Goal: Task Accomplishment & Management: Use online tool/utility

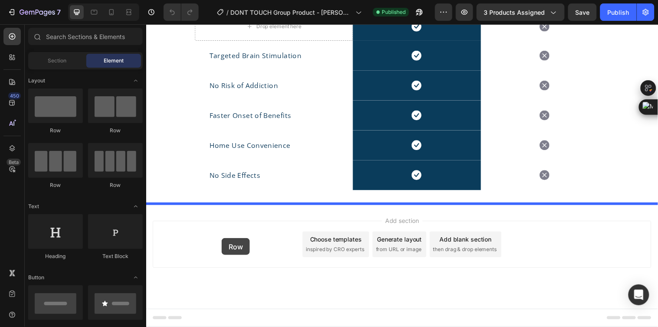
drag, startPoint x: 223, startPoint y: 143, endPoint x: 228, endPoint y: 249, distance: 106.0
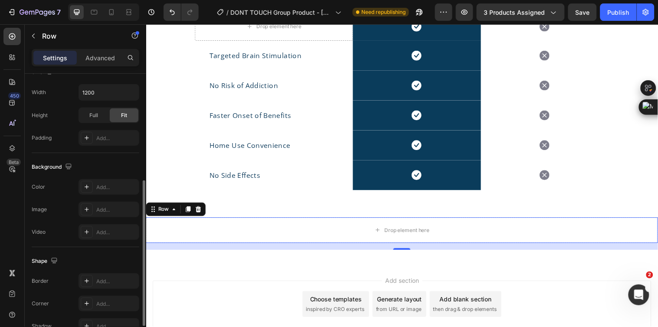
scroll to position [106, 0]
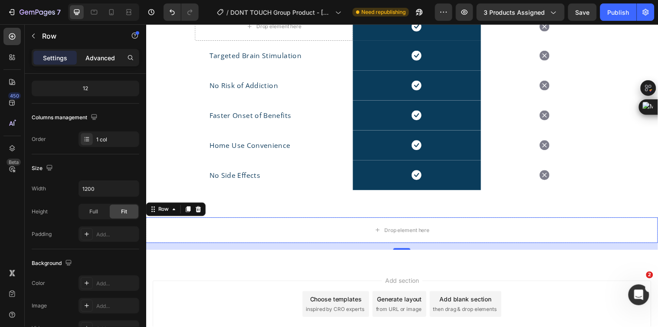
click at [103, 62] on div "Advanced" at bounding box center [100, 58] width 43 height 14
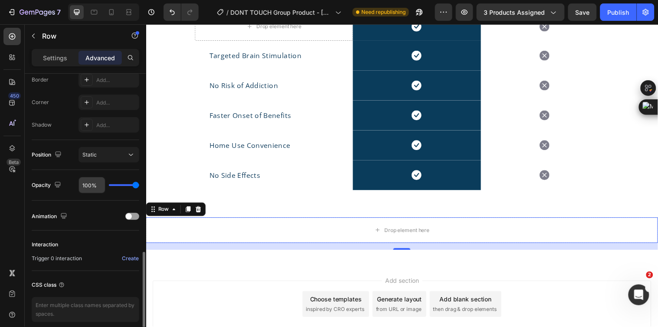
scroll to position [288, 0]
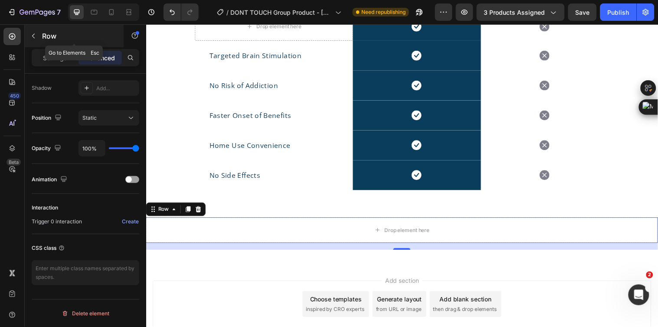
click at [35, 36] on icon "button" at bounding box center [33, 36] width 7 height 7
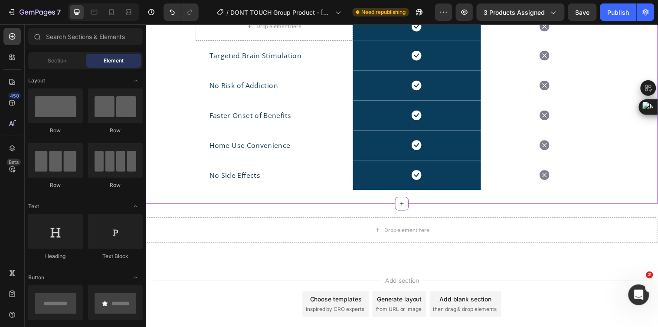
click at [483, 193] on div "Drop element here Drop element here Drop element here Drop element here Row Dro…" at bounding box center [406, 89] width 521 height 234
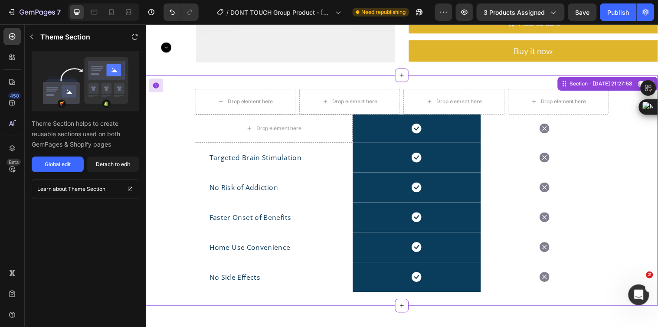
scroll to position [365, 0]
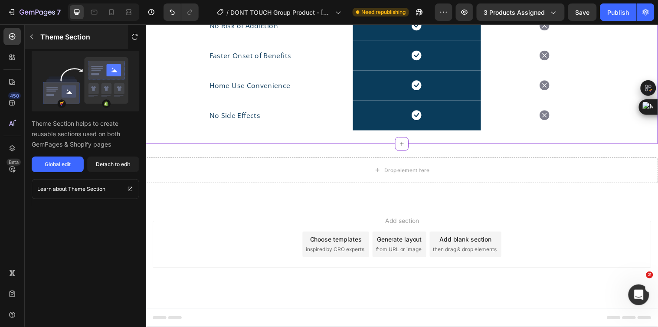
click at [32, 33] on icon "button" at bounding box center [31, 36] width 7 height 7
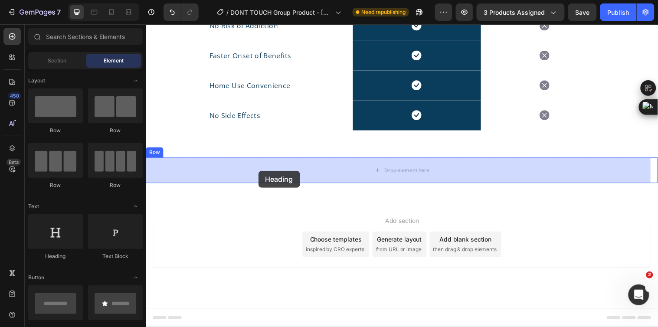
drag, startPoint x: 214, startPoint y: 250, endPoint x: 260, endPoint y: 173, distance: 90.3
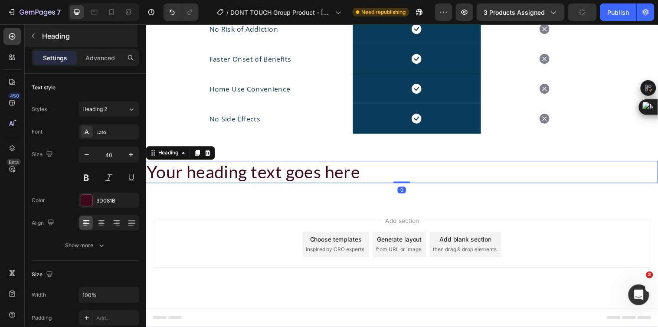
scroll to position [362, 0]
click at [37, 32] on button "button" at bounding box center [33, 36] width 14 height 14
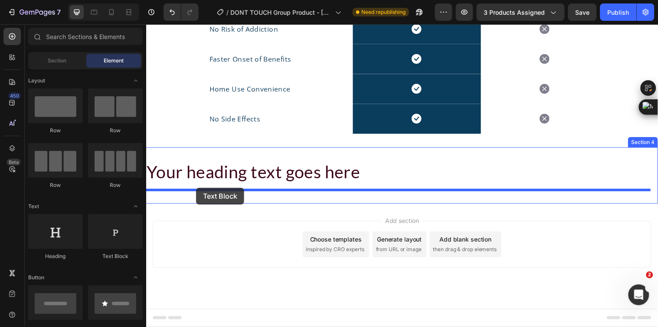
drag, startPoint x: 259, startPoint y: 252, endPoint x: 161, endPoint y: 125, distance: 160.3
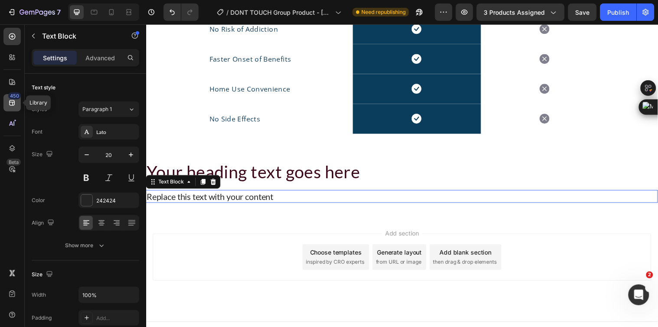
scroll to position [365, 0]
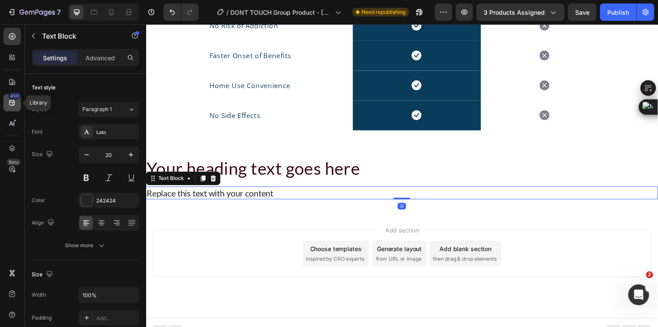
click at [11, 102] on icon at bounding box center [12, 103] width 6 height 6
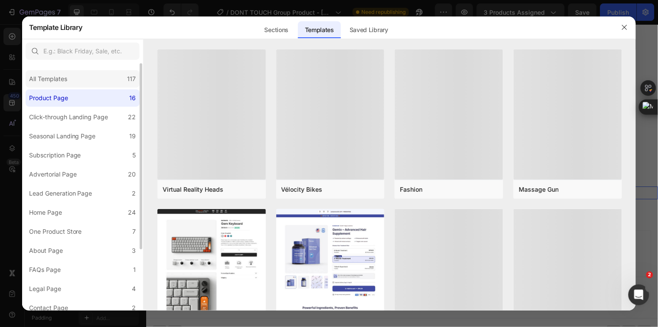
click at [63, 77] on div "All Templates" at bounding box center [48, 79] width 38 height 10
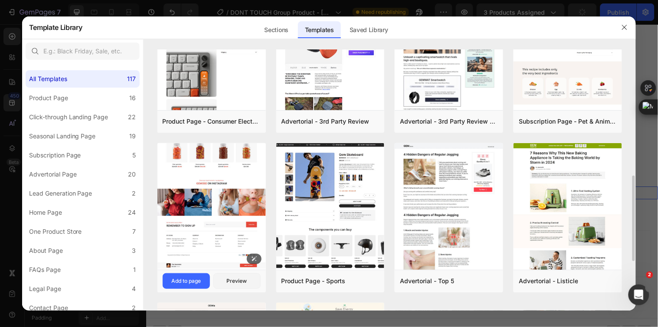
scroll to position [482, 0]
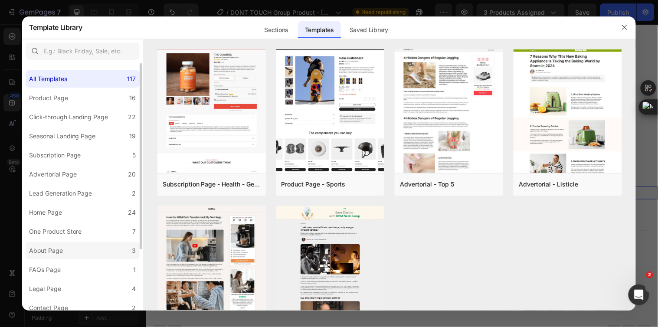
click at [72, 248] on label "About Page 3" at bounding box center [83, 250] width 114 height 17
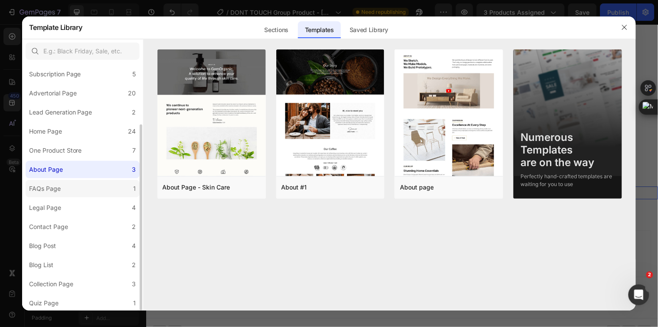
scroll to position [0, 0]
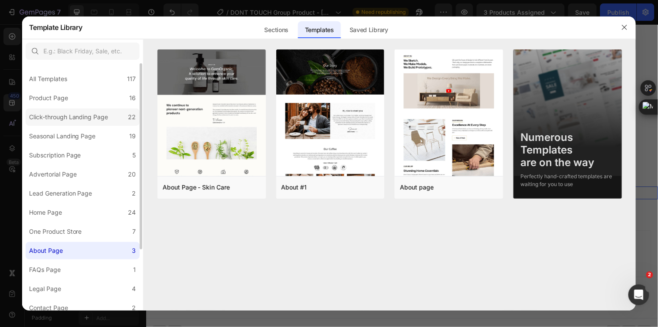
click at [61, 120] on div "Click-through Landing Page" at bounding box center [68, 117] width 79 height 10
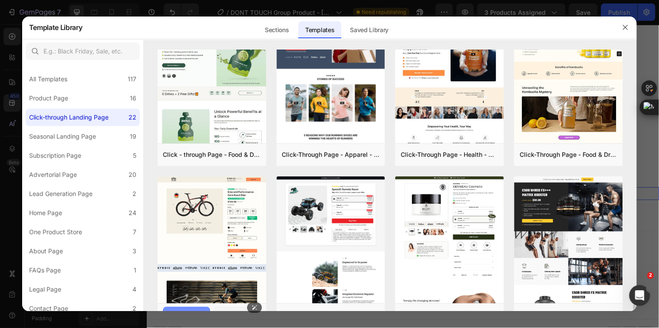
scroll to position [337, 0]
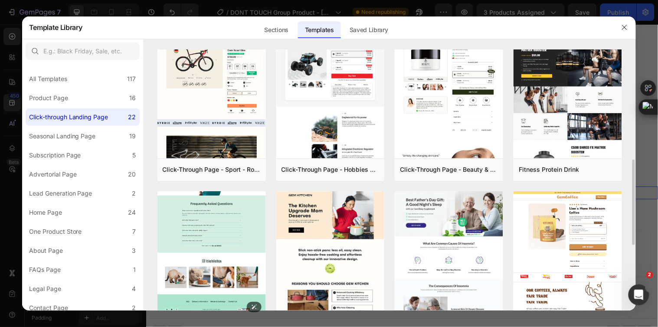
click at [204, 218] on img at bounding box center [212, 68] width 108 height 500
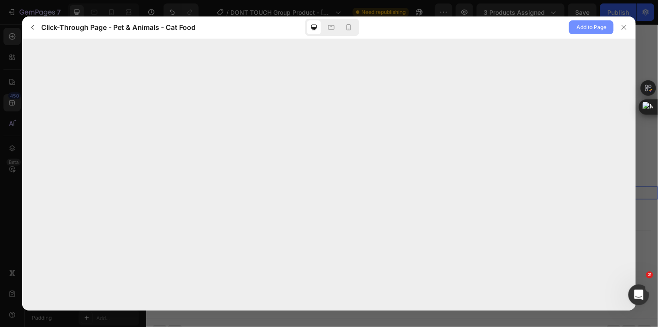
click at [591, 24] on span "Add to Page" at bounding box center [592, 27] width 30 height 10
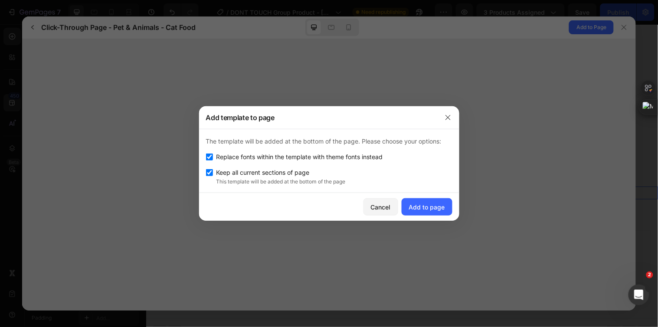
click at [551, 94] on div at bounding box center [329, 163] width 658 height 327
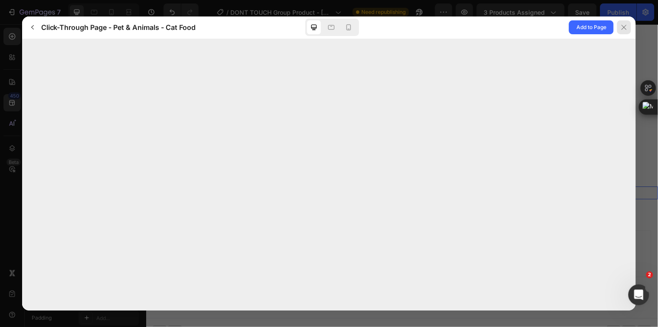
click at [625, 24] on icon at bounding box center [624, 27] width 7 height 7
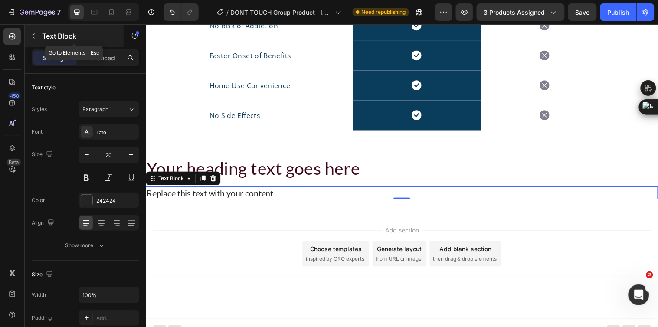
click at [35, 35] on icon "button" at bounding box center [33, 36] width 7 height 7
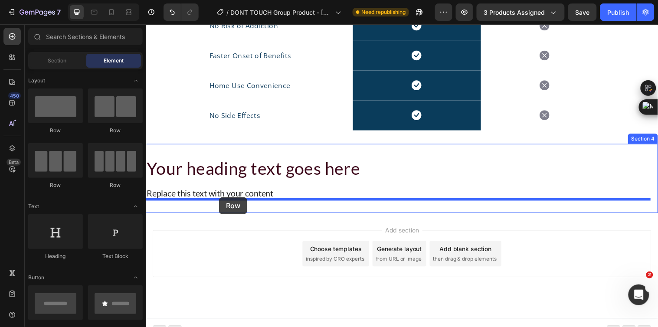
drag, startPoint x: 274, startPoint y: 174, endPoint x: 220, endPoint y: 200, distance: 60.2
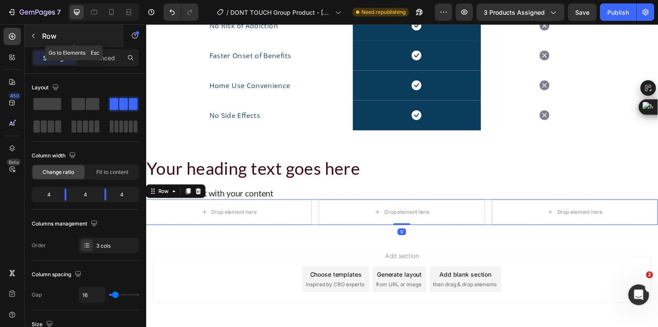
click at [36, 38] on icon "button" at bounding box center [33, 36] width 7 height 7
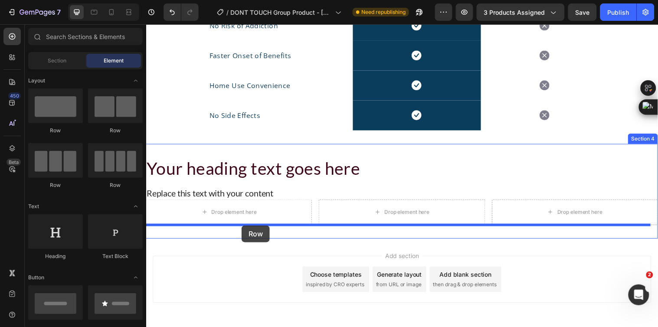
drag, startPoint x: 189, startPoint y: 191, endPoint x: 243, endPoint y: 228, distance: 65.2
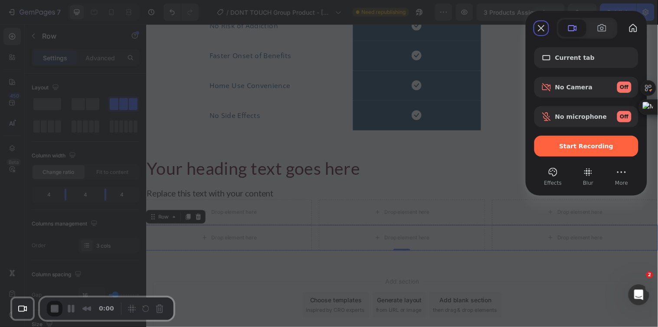
click at [572, 144] on span "Start Recording" at bounding box center [587, 146] width 54 height 7
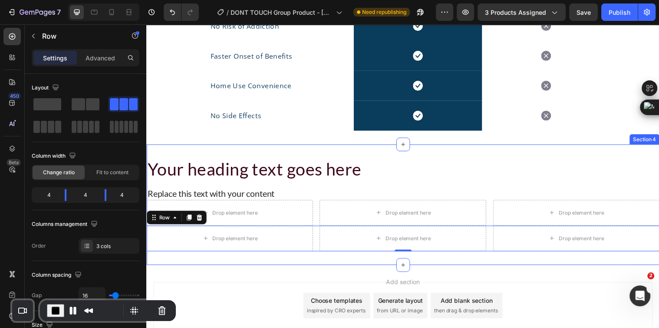
click at [511, 154] on div "Your heading text goes here Heading Row Replace this text with your content Tex…" at bounding box center [406, 207] width 521 height 122
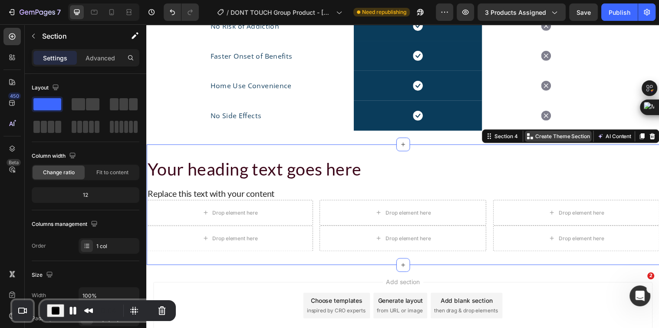
click at [544, 139] on p "Create Theme Section" at bounding box center [569, 138] width 56 height 8
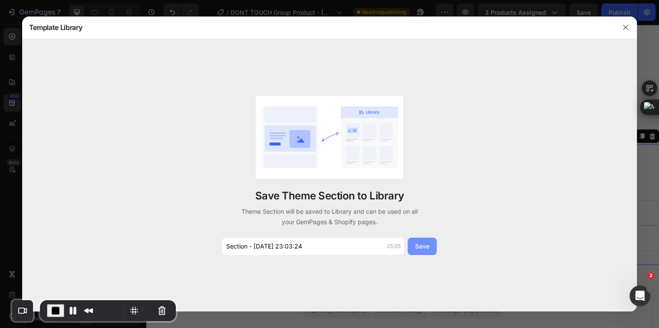
click at [425, 249] on div "Save" at bounding box center [422, 245] width 14 height 9
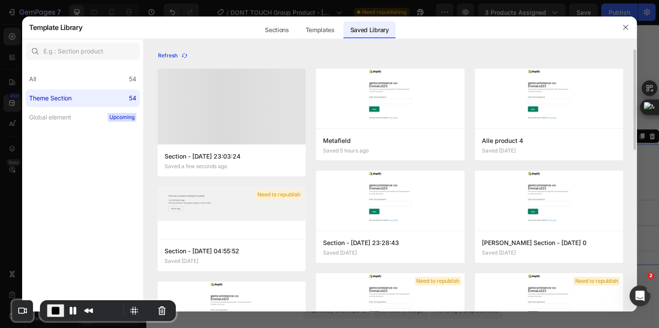
click at [179, 54] on div "Refresh" at bounding box center [173, 56] width 30 height 8
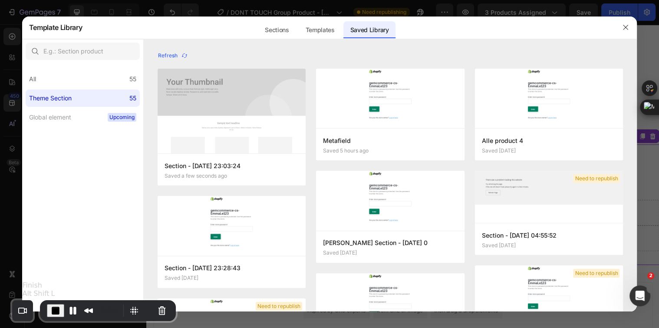
click at [53, 309] on span "End Recording" at bounding box center [55, 310] width 10 height 10
